Goal: Task Accomplishment & Management: Complete application form

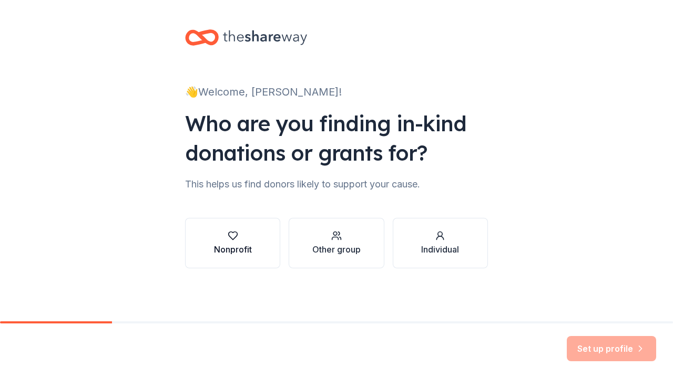
click at [240, 241] on div "button" at bounding box center [233, 236] width 38 height 11
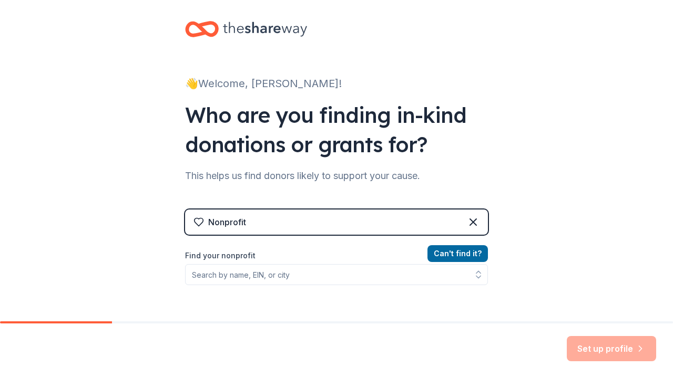
scroll to position [59, 0]
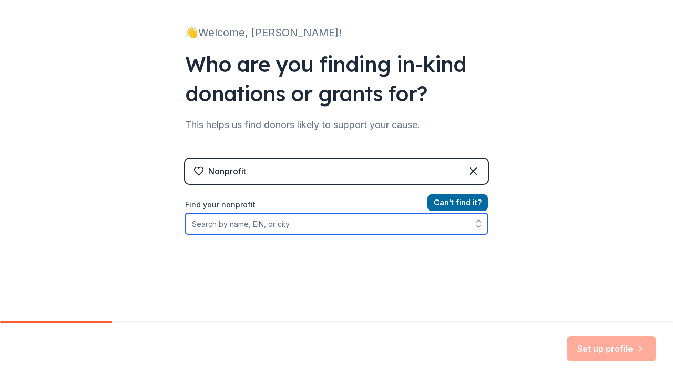
click at [266, 225] on input "Find your nonprofit" at bounding box center [336, 223] width 303 height 21
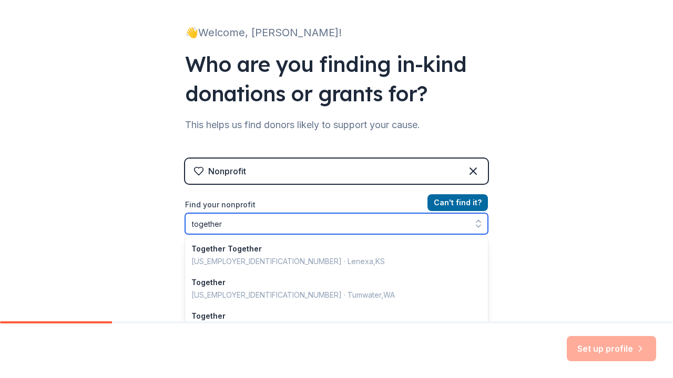
click at [190, 223] on input "together" at bounding box center [336, 223] width 303 height 21
click at [241, 224] on input "Together" at bounding box center [336, 223] width 303 height 21
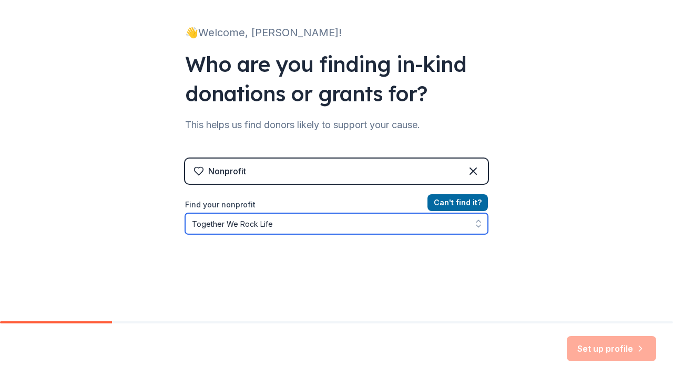
type input "Together We Rock Life"
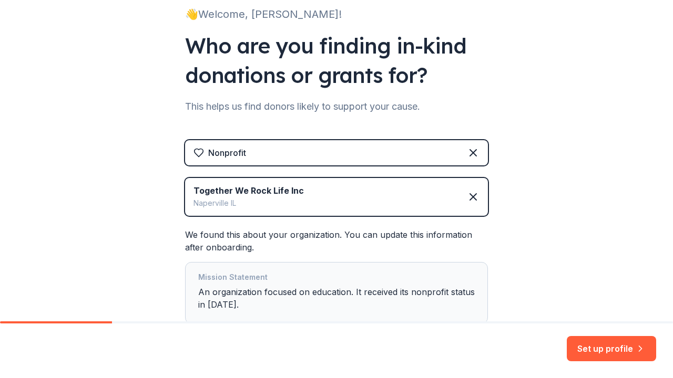
scroll to position [152, 0]
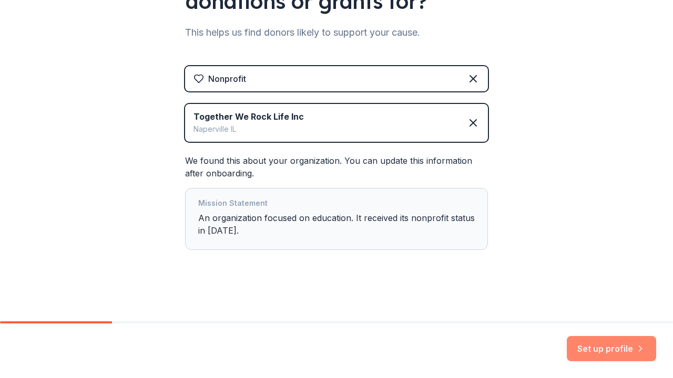
click at [609, 349] on button "Set up profile" at bounding box center [611, 348] width 89 height 25
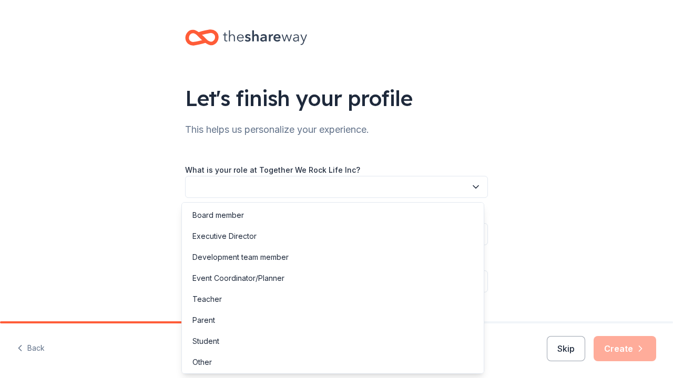
click at [472, 186] on icon "button" at bounding box center [475, 187] width 11 height 11
click at [277, 236] on div "Executive Director" at bounding box center [332, 236] width 297 height 21
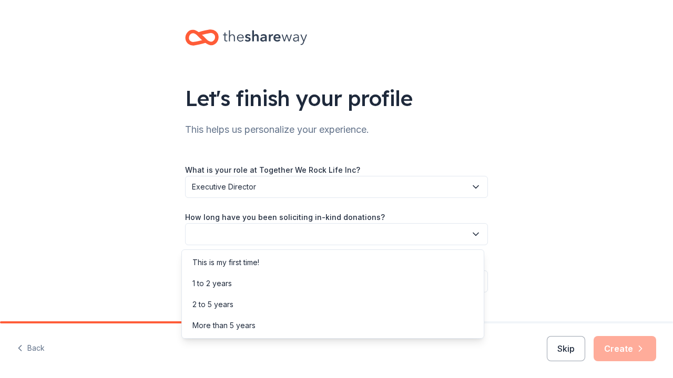
click at [476, 236] on icon "button" at bounding box center [475, 234] width 11 height 11
click at [267, 266] on div "This is my first time!" at bounding box center [332, 262] width 297 height 21
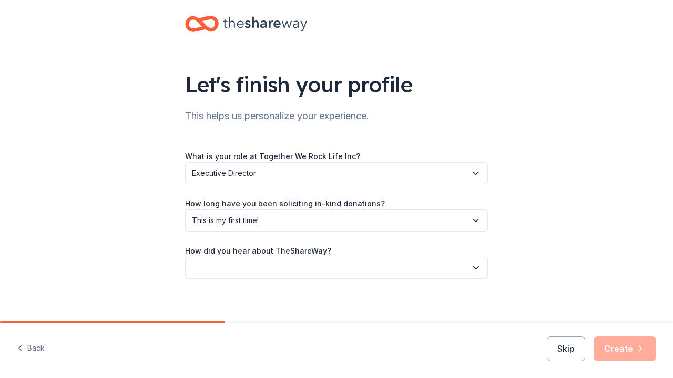
scroll to position [22, 0]
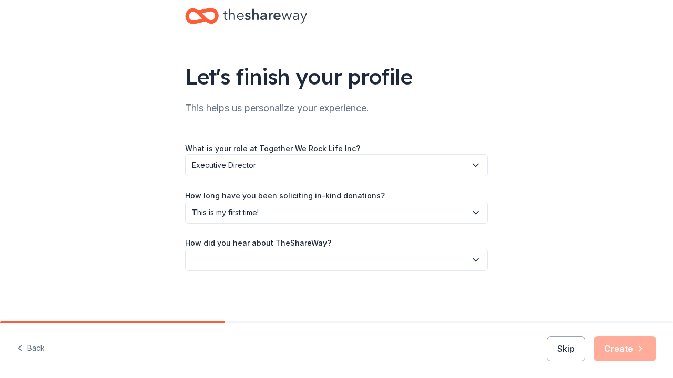
click at [475, 260] on icon "button" at bounding box center [475, 260] width 11 height 11
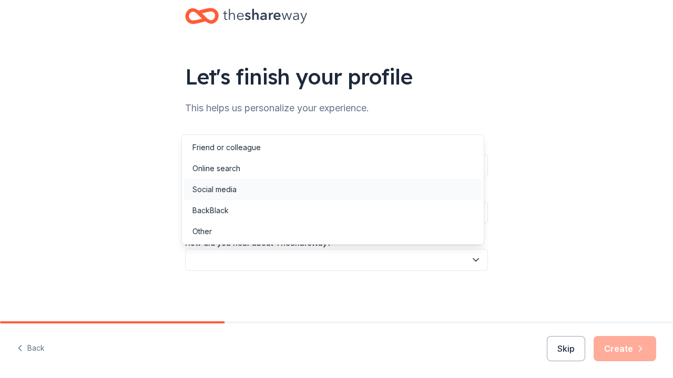
click at [223, 190] on div "Social media" at bounding box center [214, 189] width 44 height 13
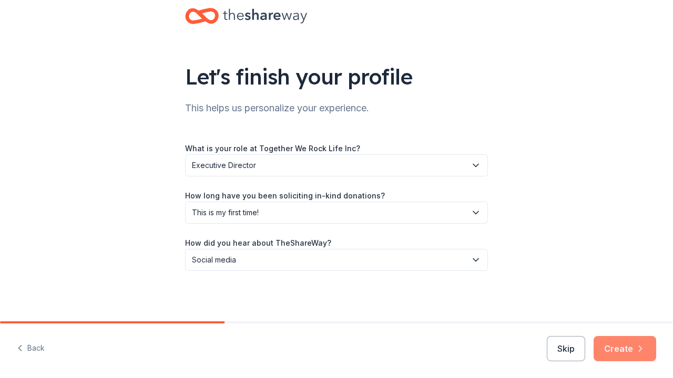
click at [626, 352] on button "Create" at bounding box center [624, 348] width 63 height 25
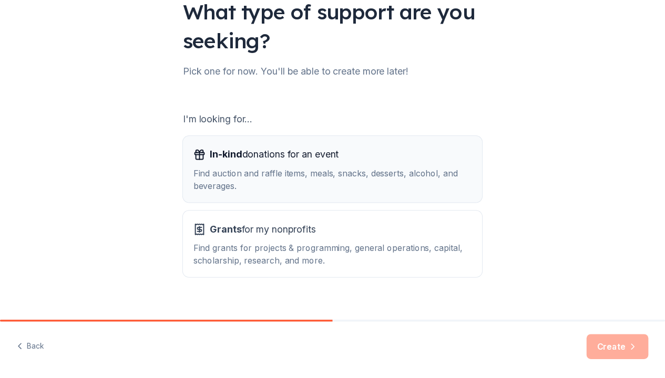
scroll to position [102, 0]
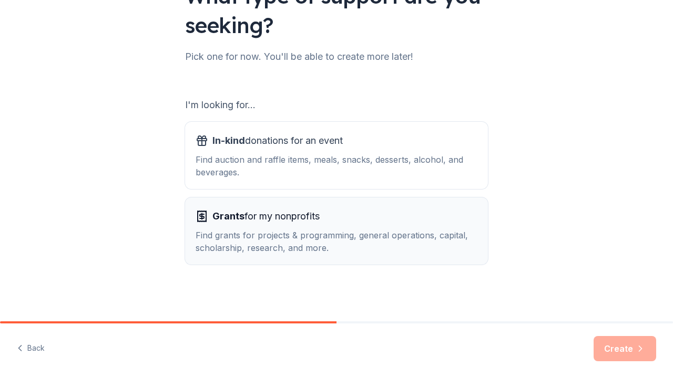
click at [258, 241] on div "Find grants for projects & programming, general operations, capital, scholarshi…" at bounding box center [337, 241] width 282 height 25
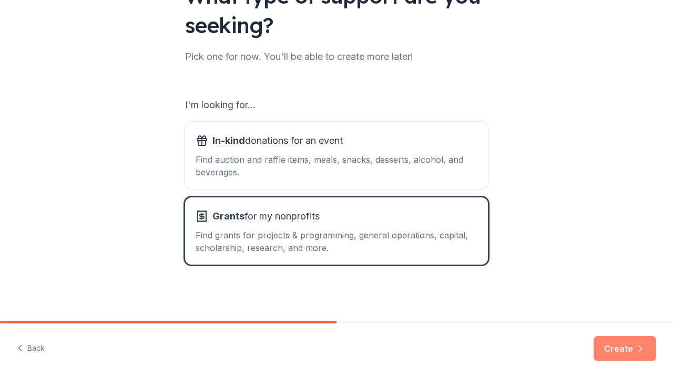
click at [634, 341] on button "Create" at bounding box center [624, 348] width 63 height 25
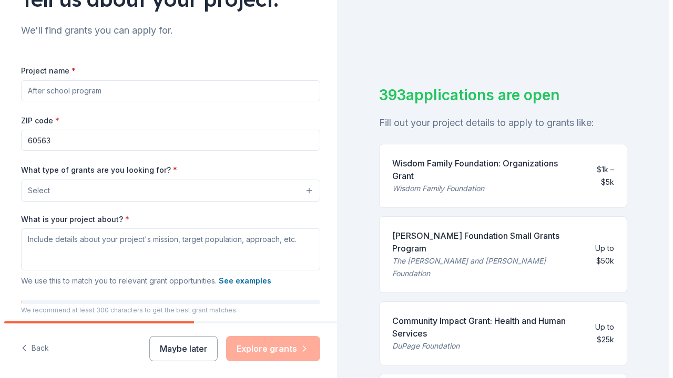
scroll to position [101, 0]
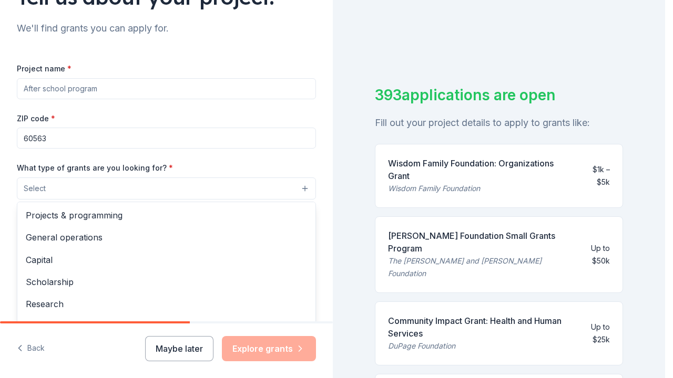
click at [270, 192] on button "Select" at bounding box center [166, 189] width 299 height 22
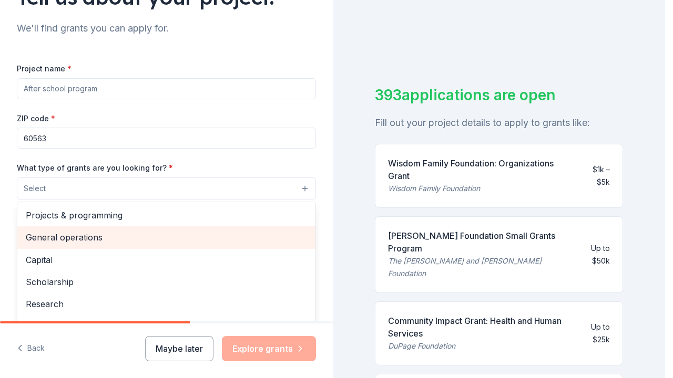
click at [240, 232] on span "General operations" at bounding box center [166, 238] width 281 height 14
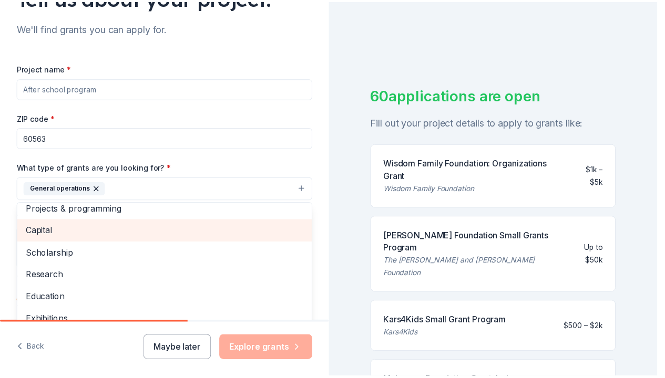
scroll to position [0, 0]
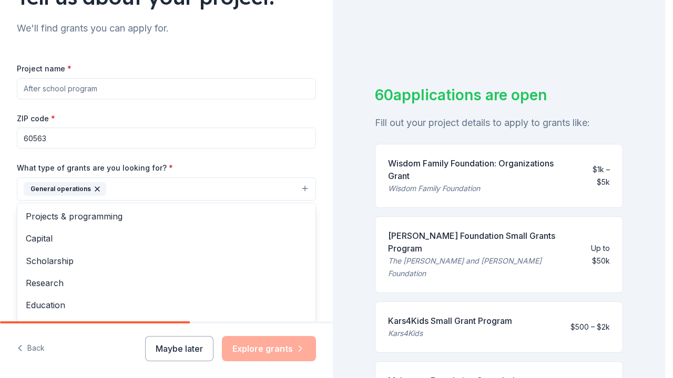
click at [313, 223] on div "Tell us about your project. We'll find grants you can apply for. Project name *…" at bounding box center [166, 150] width 333 height 503
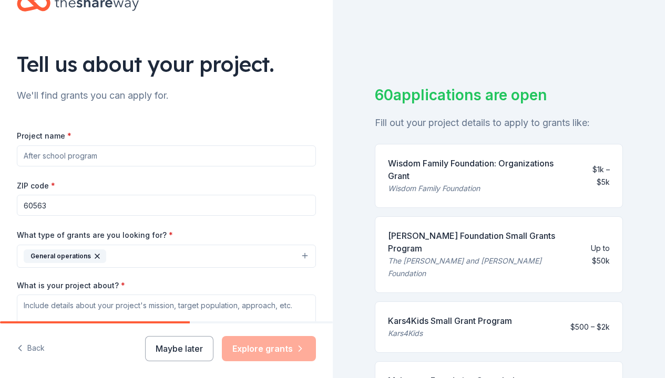
scroll to position [30, 0]
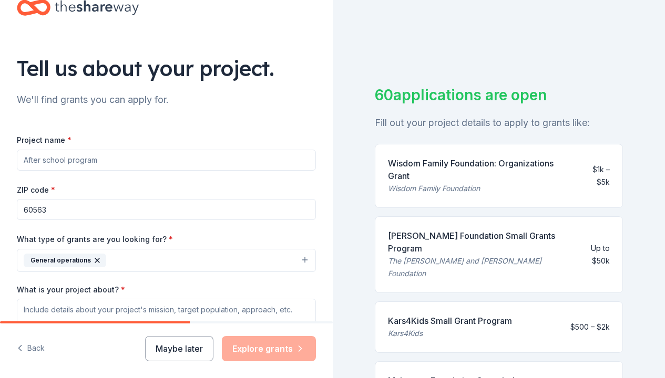
click at [94, 159] on input "Project name *" at bounding box center [166, 160] width 299 height 21
type input "L"
click at [146, 163] on input "Women Rocking Life At [GEOGRAPHIC_DATA]" at bounding box center [166, 160] width 299 height 21
drag, startPoint x: 159, startPoint y: 156, endPoint x: 0, endPoint y: 157, distance: 159.2
click at [0, 157] on div "Tell us about your project. We'll find grants you can apply for. Project name *…" at bounding box center [166, 221] width 333 height 503
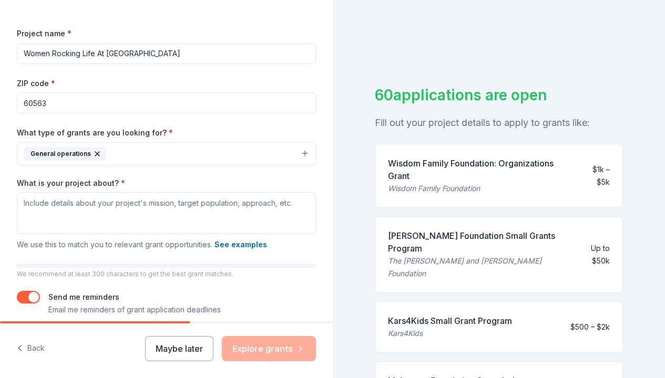
scroll to position [174, 0]
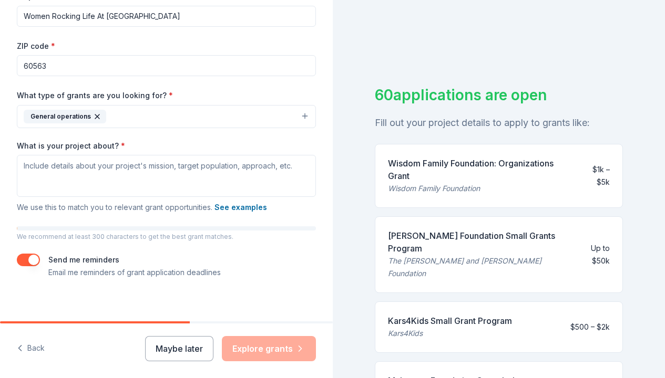
type input "Women Rocking Life At [GEOGRAPHIC_DATA]"
drag, startPoint x: 162, startPoint y: 94, endPoint x: 16, endPoint y: 91, distance: 146.1
click at [16, 91] on div "Tell us about your project. We'll find grants you can apply for. Project name *…" at bounding box center [166, 77] width 333 height 503
copy label "What type of grants are you looking for?"
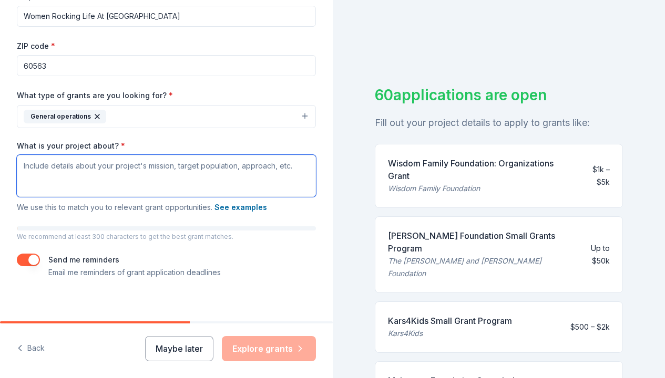
drag, startPoint x: 24, startPoint y: 165, endPoint x: 324, endPoint y: 162, distance: 300.6
click at [324, 162] on div "Tell us about your project. We'll find grants you can apply for. Project name *…" at bounding box center [166, 77] width 333 height 503
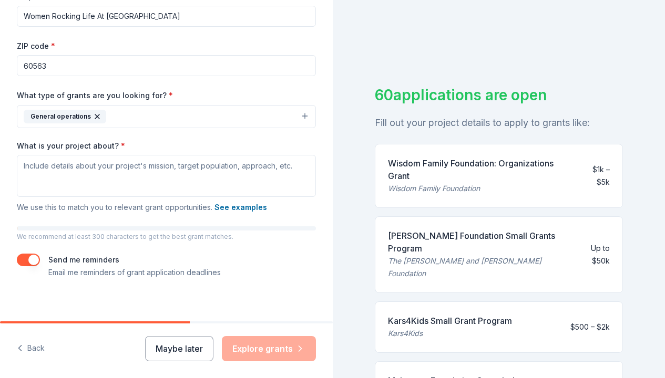
click at [114, 145] on label "What is your project about? *" at bounding box center [71, 146] width 108 height 11
click at [114, 155] on textarea "What is your project about? *" at bounding box center [166, 176] width 299 height 42
drag, startPoint x: 14, startPoint y: 141, endPoint x: 112, endPoint y: 144, distance: 98.3
click at [112, 144] on div "Tell us about your project. We'll find grants you can apply for. Project name *…" at bounding box center [166, 77] width 333 height 503
copy label "What is your project about?"
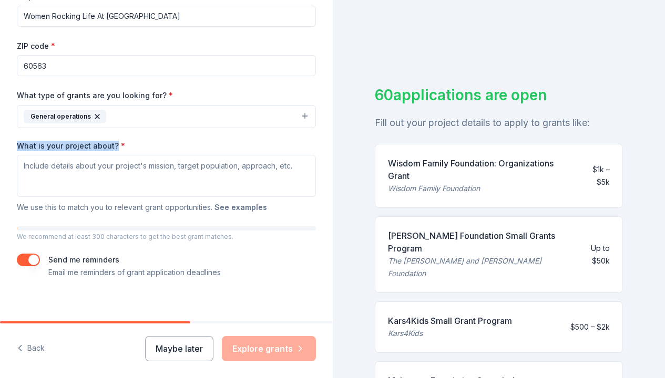
click at [244, 210] on button "See examples" at bounding box center [240, 207] width 53 height 13
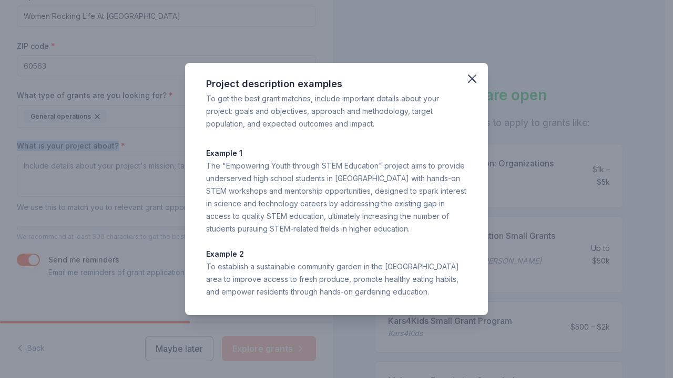
drag, startPoint x: 208, startPoint y: 83, endPoint x: 436, endPoint y: 312, distance: 323.3
click at [441, 316] on div "Project description examples To get the best grant matches, include important d…" at bounding box center [336, 189] width 673 height 378
copy div "Project description examples To get the best grant matches, include important d…"
click at [474, 80] on icon "button" at bounding box center [471, 78] width 7 height 7
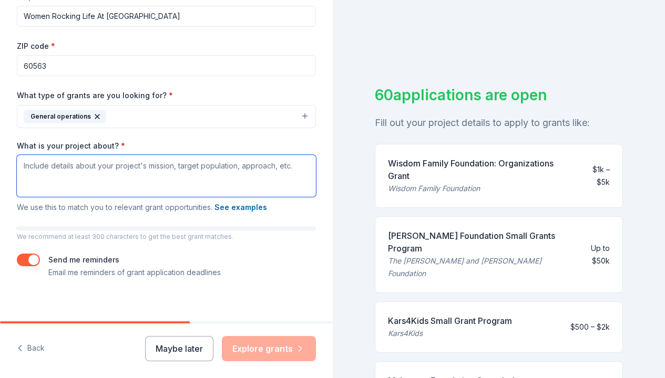
click at [26, 161] on textarea "What is your project about? *" at bounding box center [166, 176] width 299 height 42
paste textarea "Women Rocking Life: Healing to Grow and Lead Together We Rock Life empowers wom…"
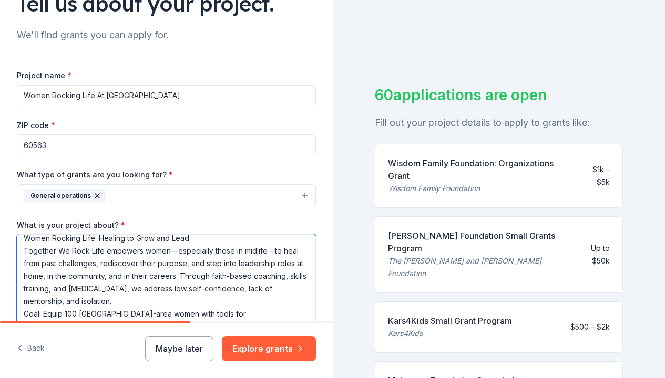
scroll to position [9, 0]
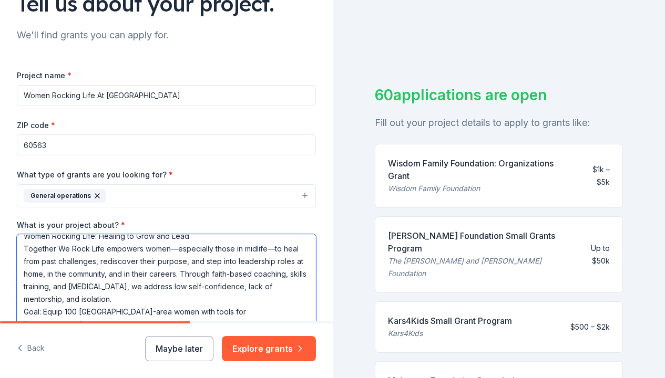
click at [210, 272] on textarea "Women Rocking Life: Healing to Grow and Lead Together We Rock Life empowers wom…" at bounding box center [166, 281] width 299 height 95
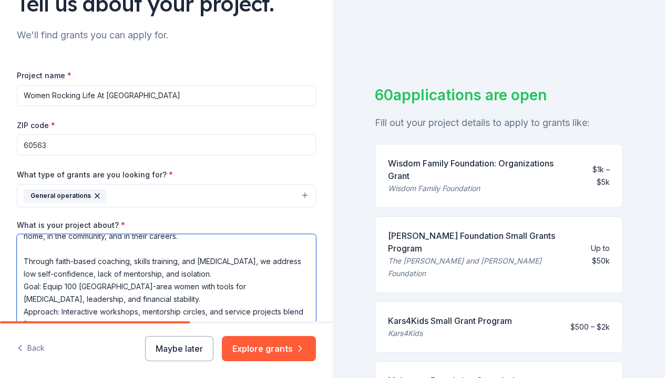
scroll to position [49, 0]
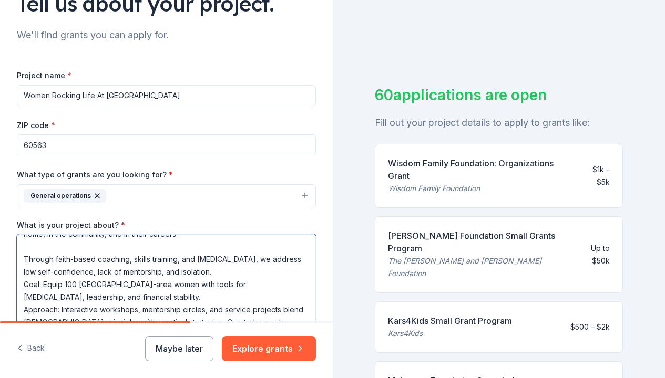
click at [226, 270] on textarea "Women Rocking Life: Healing to Grow and Lead Together We Rock Life empowers wom…" at bounding box center [166, 281] width 299 height 95
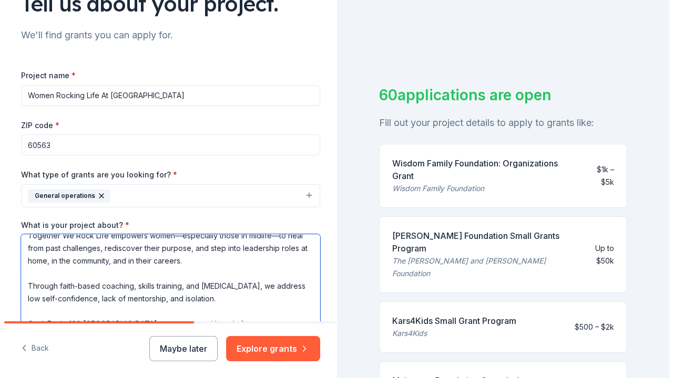
scroll to position [0, 0]
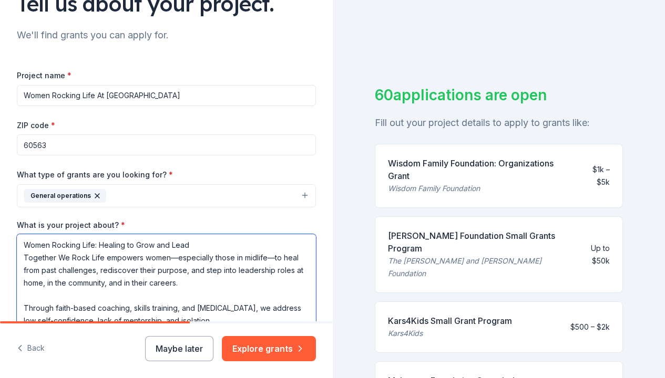
click at [272, 255] on textarea "Women Rocking Life: Healing to Grow and Lead Together We Rock Life empowers wom…" at bounding box center [166, 281] width 299 height 95
click at [177, 256] on textarea "Women Rocking Life: Healing to Grow and Lead Together We Rock Life empowers wom…" at bounding box center [166, 281] width 299 height 95
type textarea "Women Rocking Life: Healing to Grow and Lead Together We Rock Life empowers wom…"
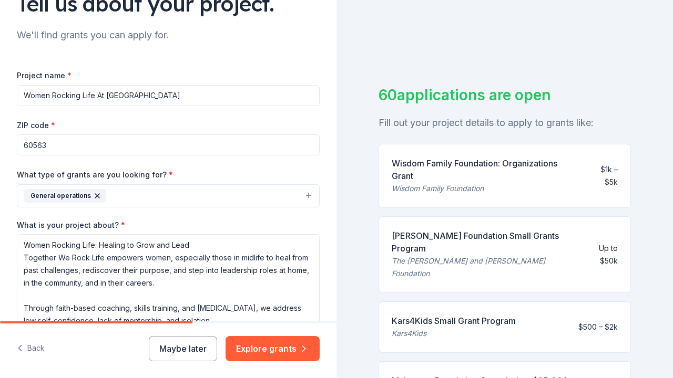
click at [122, 195] on button "General operations" at bounding box center [168, 195] width 303 height 23
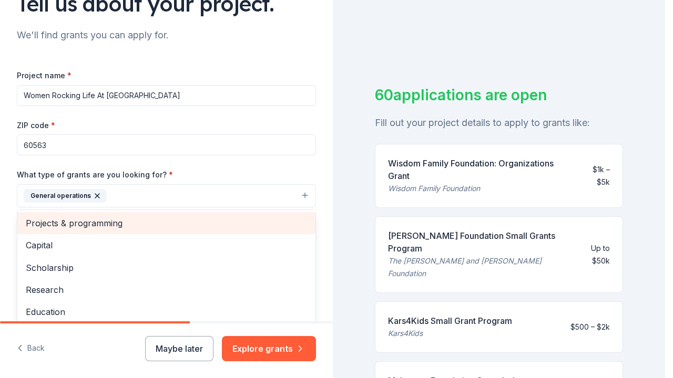
click at [112, 221] on span "Projects & programming" at bounding box center [166, 224] width 281 height 14
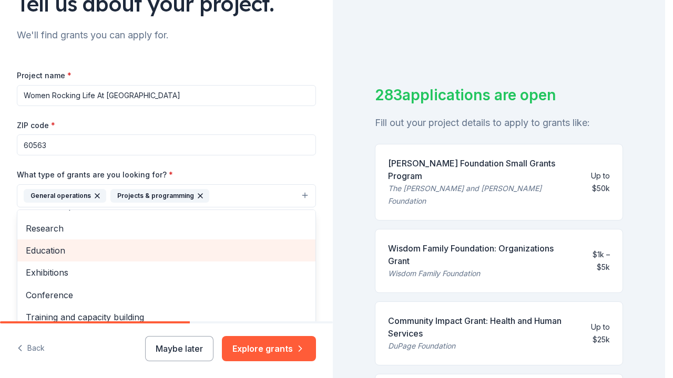
scroll to position [42, 0]
click at [107, 244] on span "Education" at bounding box center [166, 249] width 281 height 14
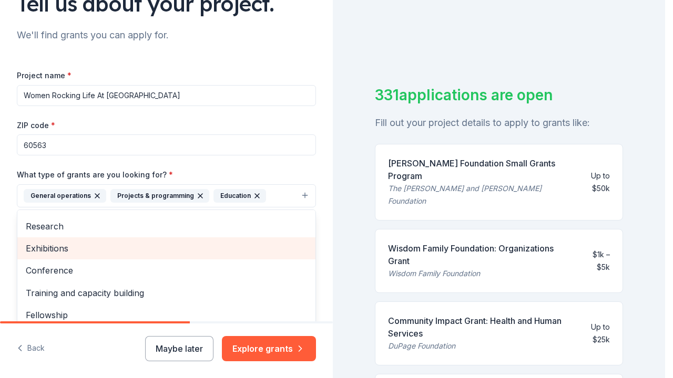
scroll to position [56, 0]
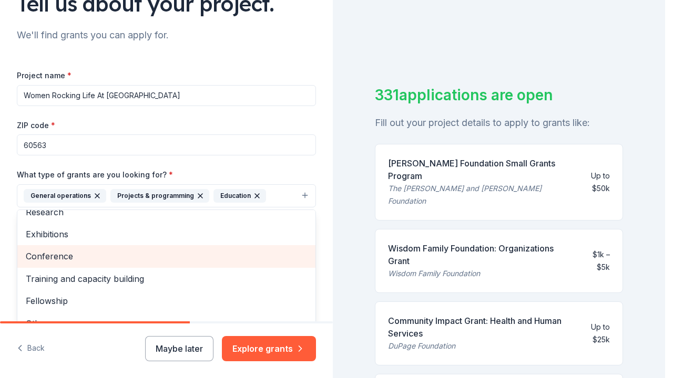
click at [86, 254] on span "Conference" at bounding box center [166, 257] width 281 height 14
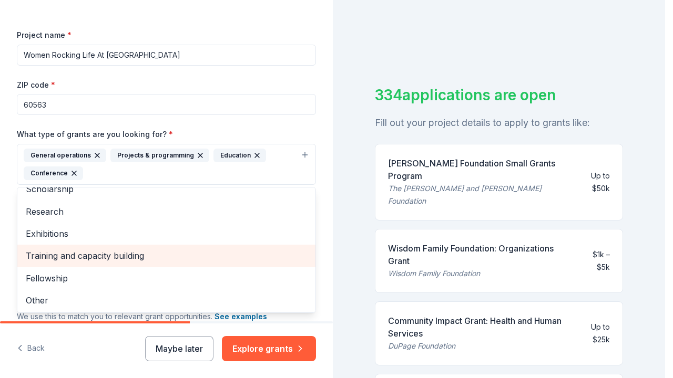
scroll to position [137, 0]
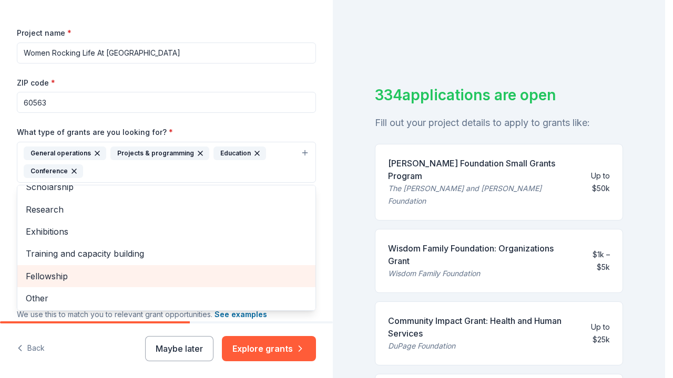
click at [63, 277] on span "Fellowship" at bounding box center [166, 277] width 281 height 14
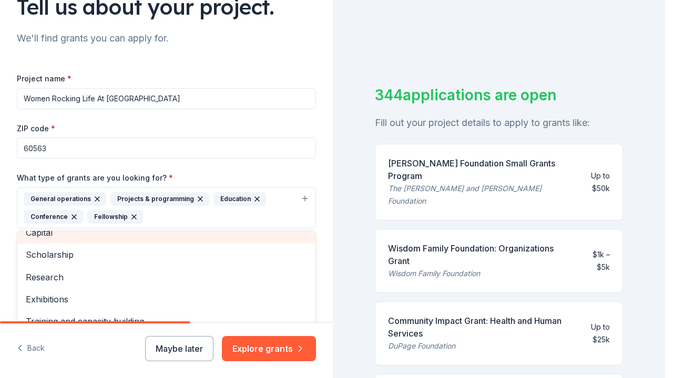
scroll to position [127, 0]
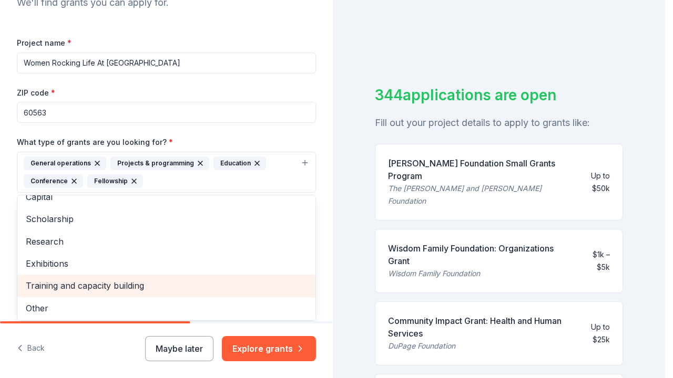
click at [54, 287] on span "Training and capacity building" at bounding box center [166, 286] width 281 height 14
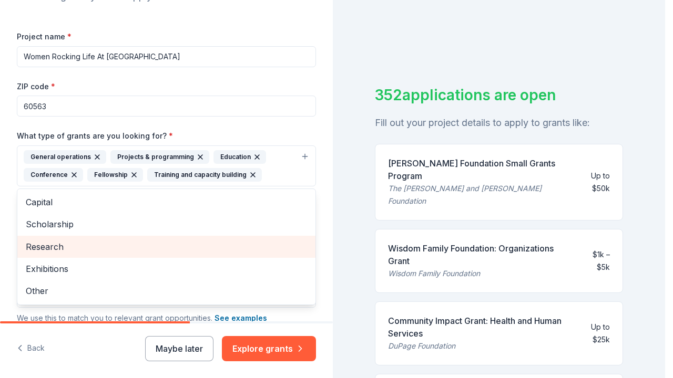
scroll to position [136, 0]
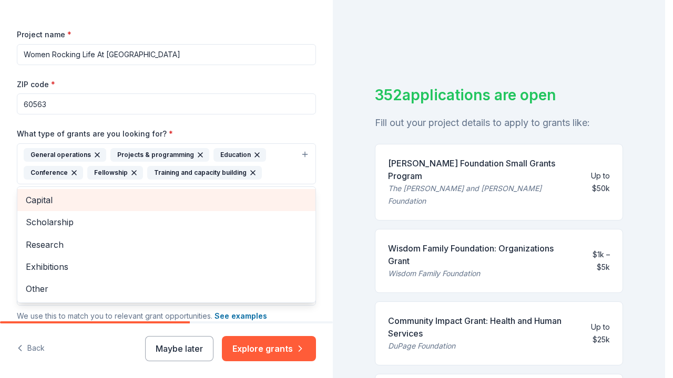
click at [50, 198] on span "Capital" at bounding box center [166, 200] width 281 height 14
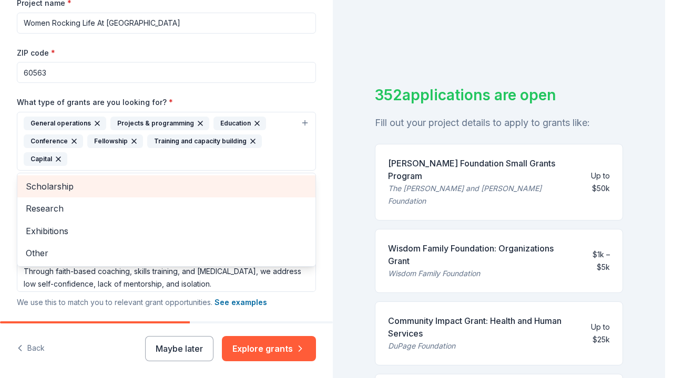
scroll to position [211, 0]
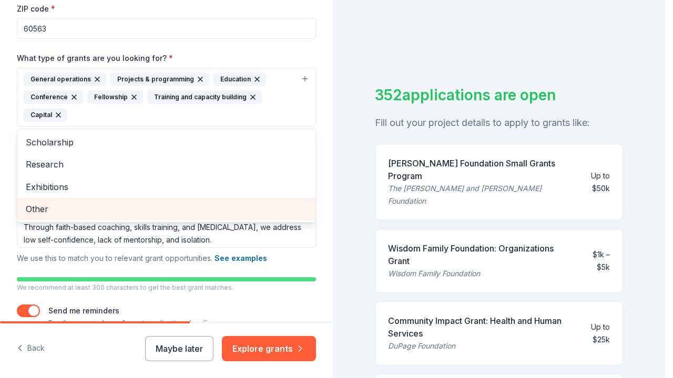
click at [59, 207] on span "Other" at bounding box center [166, 209] width 281 height 14
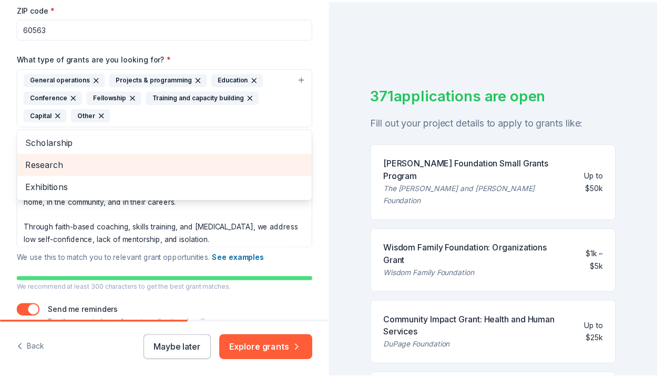
scroll to position [209, 0]
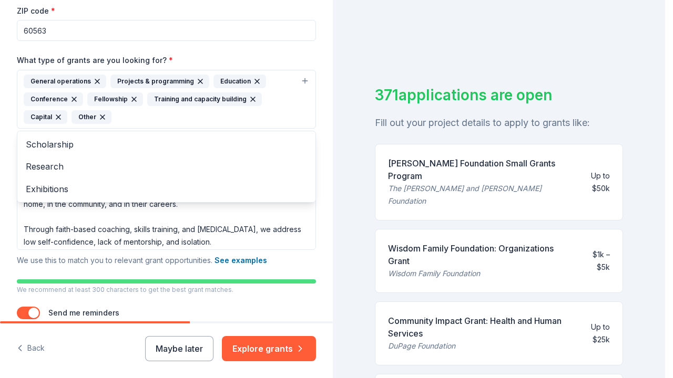
click at [355, 55] on div "Tell us about your project. We'll find grants you can apply for. Project name *…" at bounding box center [332, 189] width 665 height 378
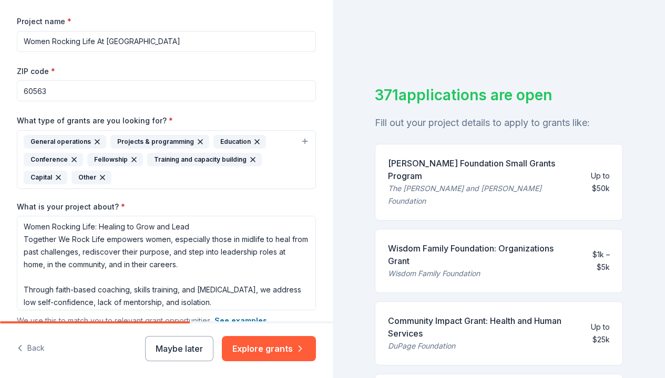
scroll to position [135, 0]
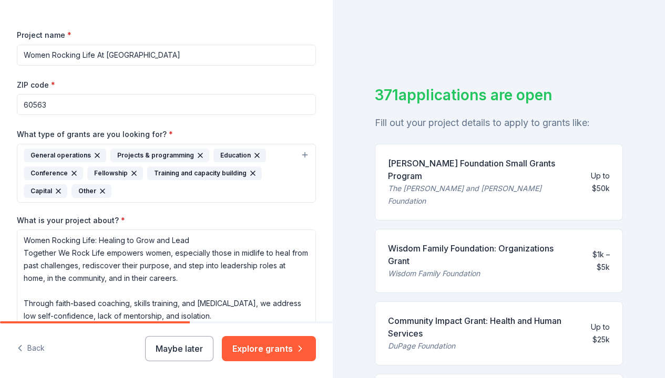
click at [72, 106] on input "60563" at bounding box center [166, 104] width 299 height 21
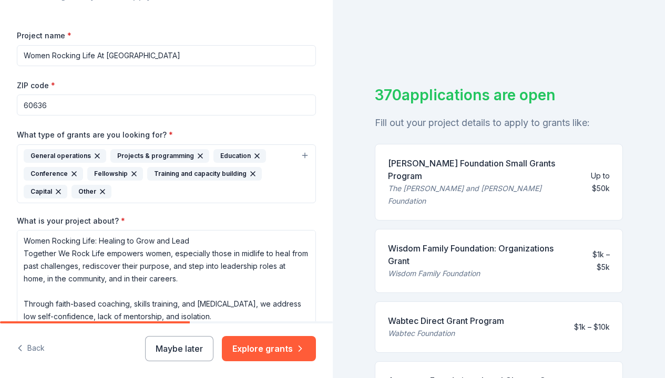
scroll to position [206, 0]
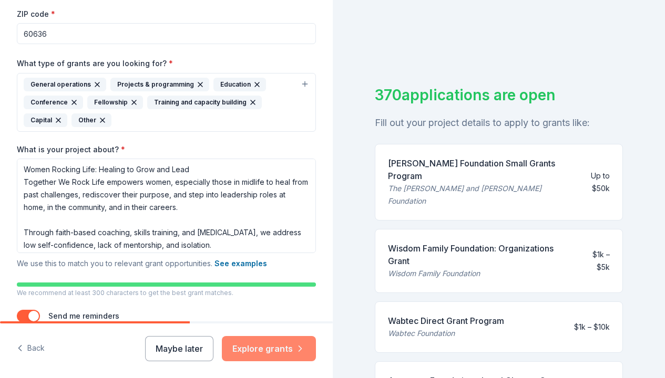
type input "60636"
click at [264, 350] on button "Explore grants" at bounding box center [269, 348] width 94 height 25
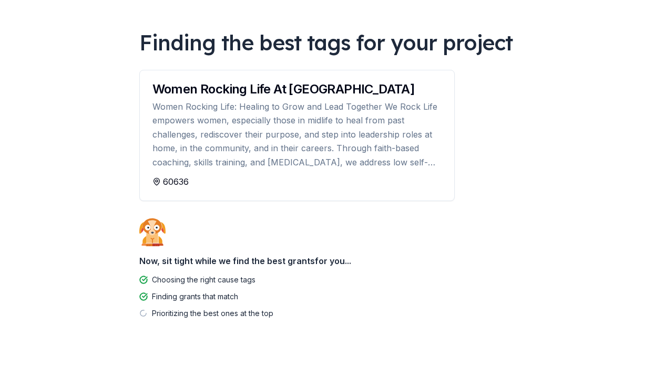
scroll to position [70, 0]
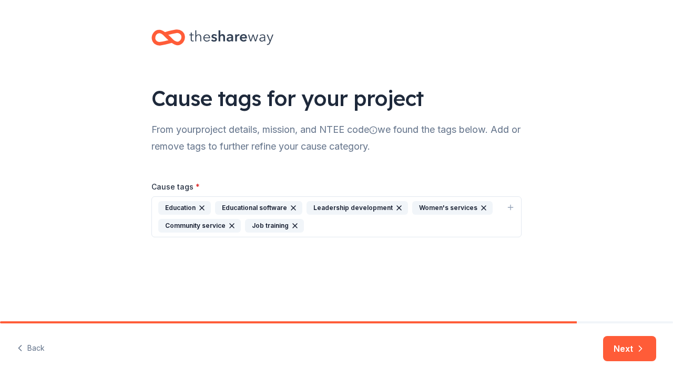
click at [294, 224] on icon "button" at bounding box center [295, 226] width 8 height 8
click at [626, 346] on button "Next" at bounding box center [629, 348] width 53 height 25
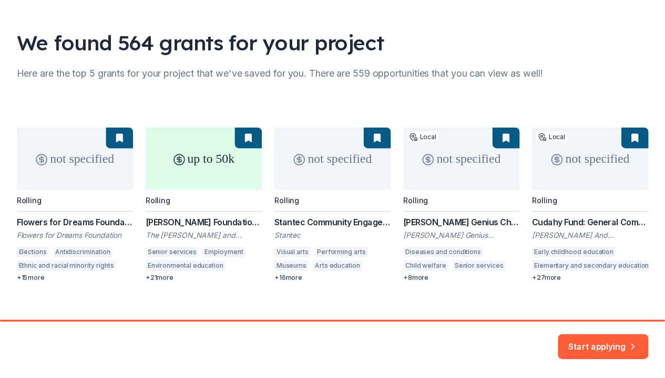
scroll to position [67, 0]
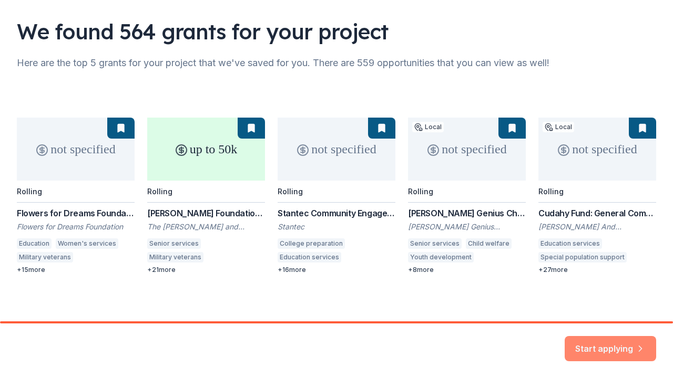
click at [621, 343] on button "Start applying" at bounding box center [609, 342] width 91 height 25
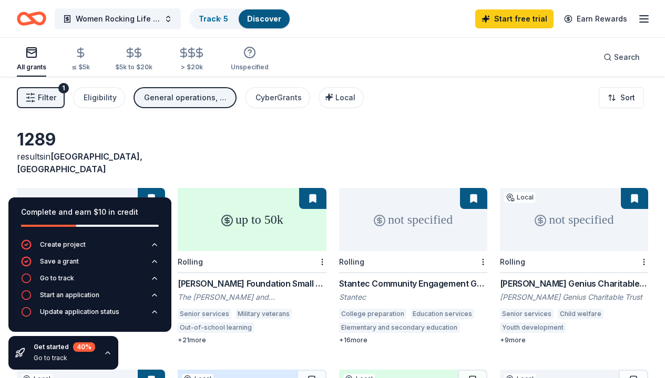
click at [107, 354] on icon "button" at bounding box center [108, 353] width 8 height 8
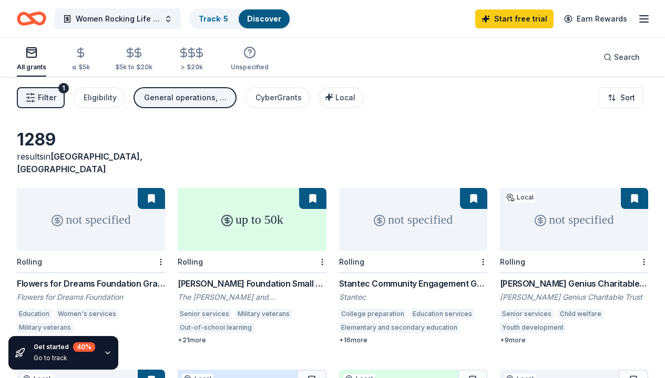
click at [107, 354] on icon "button" at bounding box center [108, 353] width 4 height 2
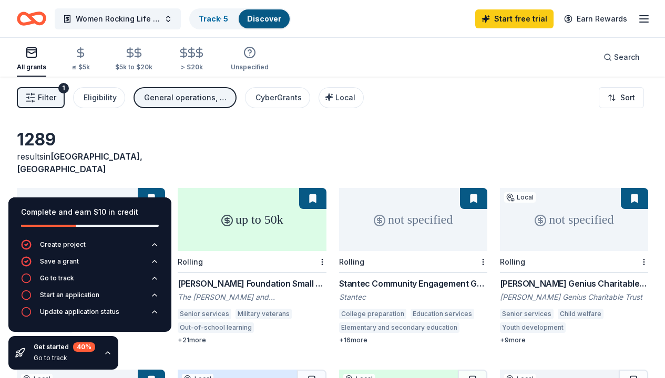
click at [54, 348] on div "Get started 40 %" at bounding box center [64, 347] width 61 height 9
click at [88, 347] on div "40 %" at bounding box center [84, 347] width 22 height 9
click at [102, 97] on div "Eligibility" at bounding box center [100, 97] width 33 height 13
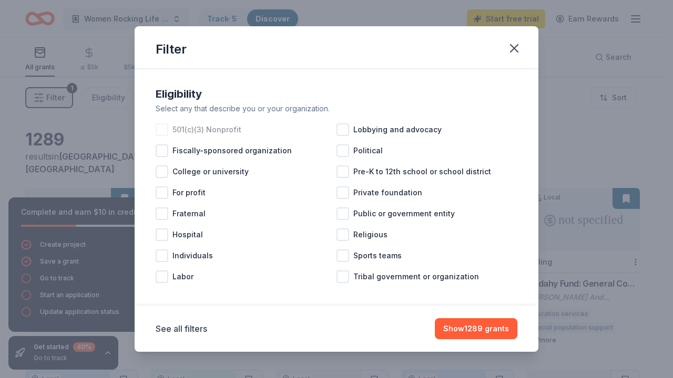
click at [160, 130] on div at bounding box center [162, 130] width 13 height 13
click at [163, 193] on div at bounding box center [162, 193] width 13 height 13
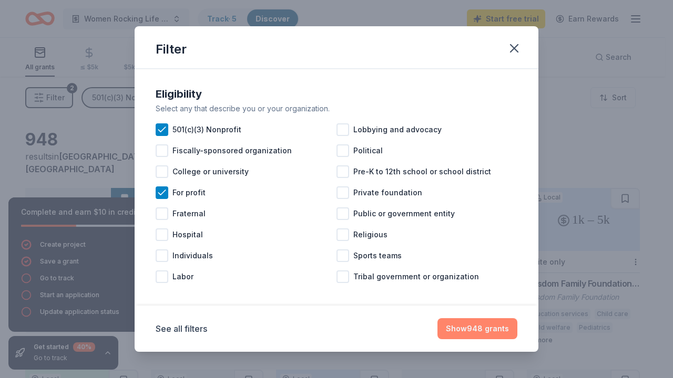
click at [486, 328] on button "Show 948 grants" at bounding box center [477, 328] width 80 height 21
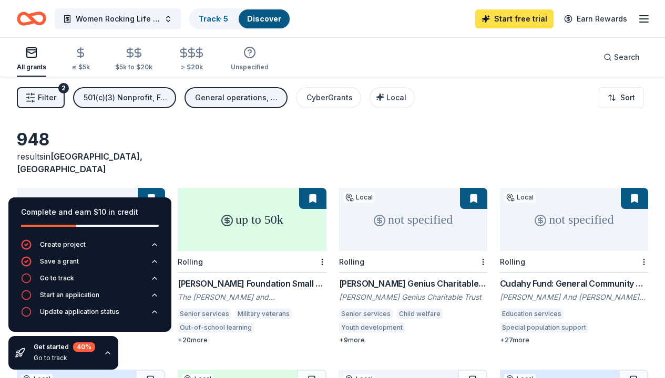
click at [525, 17] on link "Start free trial" at bounding box center [514, 18] width 78 height 19
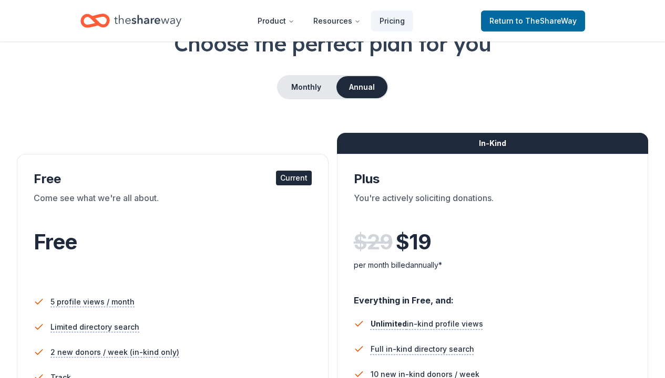
scroll to position [2, 0]
